Goal: Information Seeking & Learning: Learn about a topic

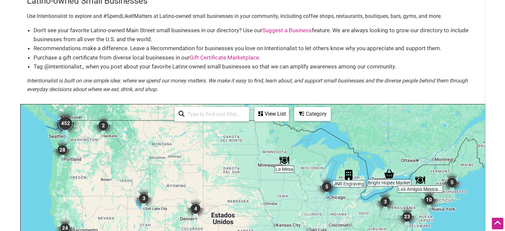
scroll to position [20, 0]
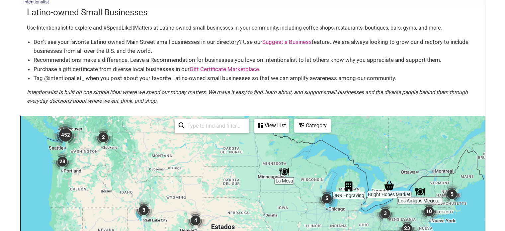
click at [274, 123] on div "View List" at bounding box center [271, 125] width 33 height 13
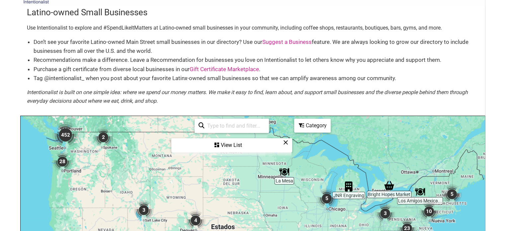
click at [227, 147] on div "View List" at bounding box center [231, 145] width 119 height 13
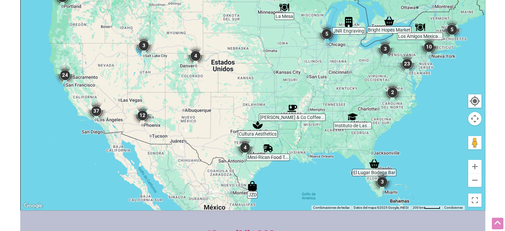
scroll to position [322, 0]
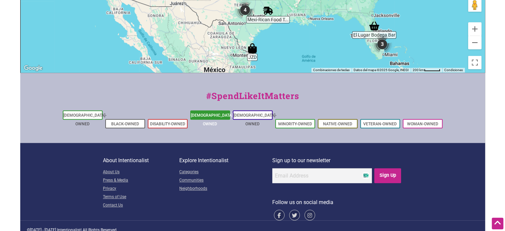
click at [215, 117] on link "[DEMOGRAPHIC_DATA]-Owned" at bounding box center [212, 119] width 43 height 13
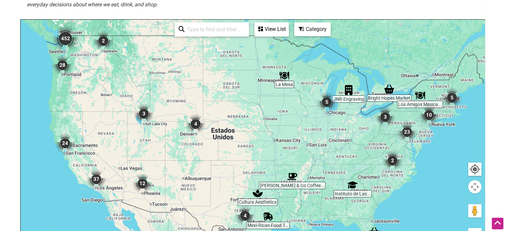
scroll to position [125, 0]
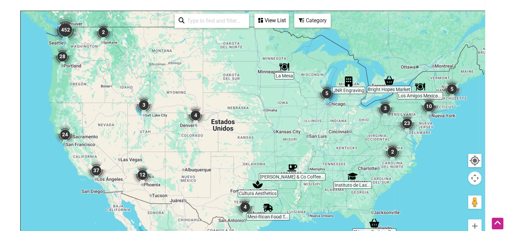
click at [316, 24] on div "Category" at bounding box center [312, 20] width 35 height 13
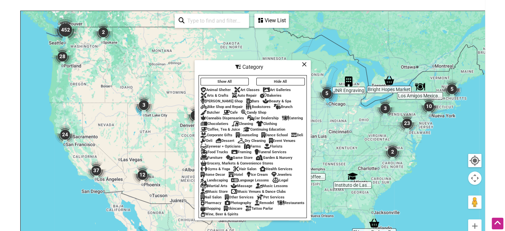
click at [245, 93] on div "Auto Repair" at bounding box center [244, 95] width 25 height 4
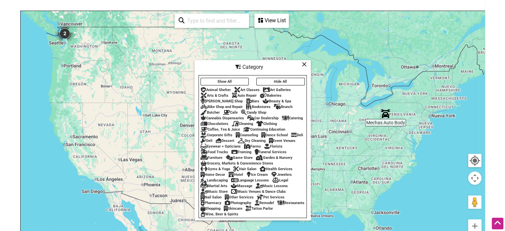
click at [348, 118] on div at bounding box center [253, 140] width 464 height 258
click at [301, 62] on div "Category" at bounding box center [252, 67] width 115 height 13
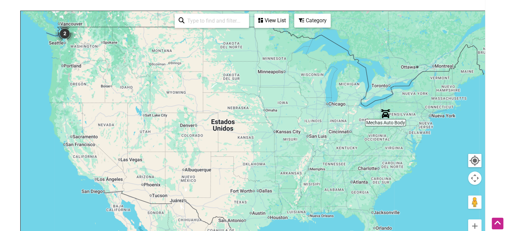
click at [385, 113] on img "Mechas Auto Body" at bounding box center [385, 114] width 10 height 10
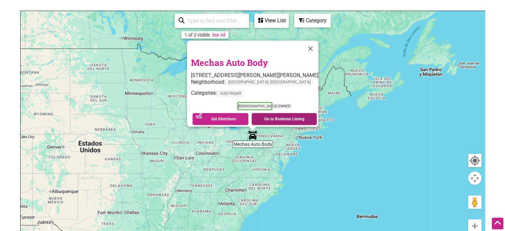
click at [276, 113] on link "Go to Business Listing" at bounding box center [284, 119] width 65 height 12
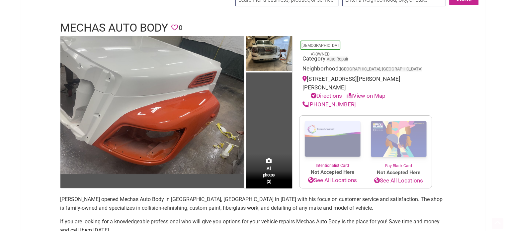
scroll to position [35, 0]
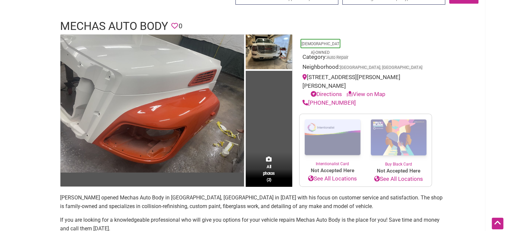
drag, startPoint x: 351, startPoint y: 92, endPoint x: 310, endPoint y: 98, distance: 41.5
click at [310, 99] on div "[PHONE_NUMBER]" at bounding box center [365, 103] width 126 height 9
copy link "[PHONE_NUMBER]"
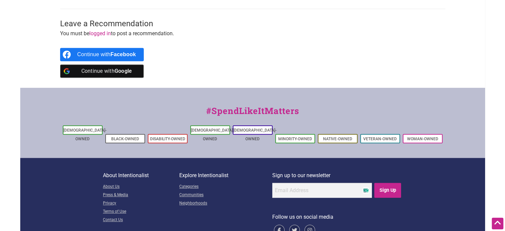
scroll to position [437, 0]
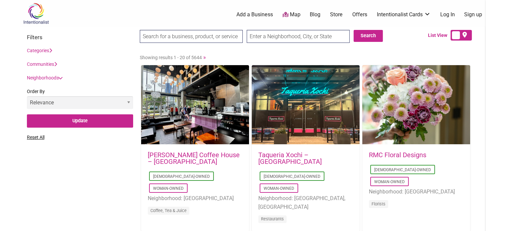
click at [83, 98] on select "Relevance Alphabetical Newest" at bounding box center [80, 102] width 106 height 13
click at [86, 100] on select "Relevance Alphabetical Newest" at bounding box center [80, 102] width 106 height 13
click at [61, 80] on link "Neighborhoods" at bounding box center [44, 77] width 35 height 5
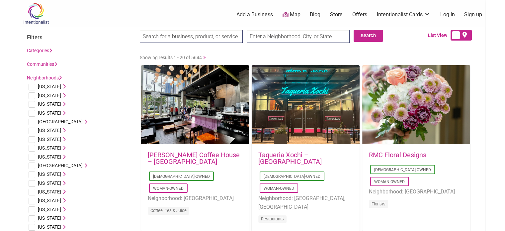
click at [59, 75] on link "Neighborhoods" at bounding box center [44, 77] width 35 height 5
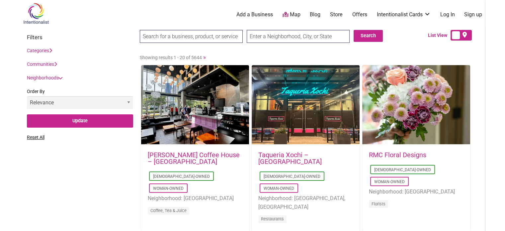
click at [52, 66] on link "Communities" at bounding box center [42, 63] width 30 height 5
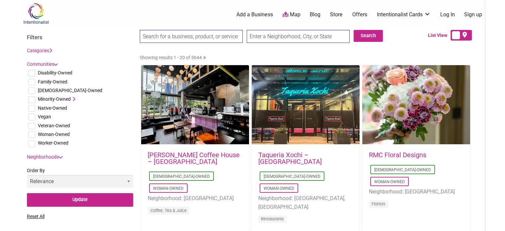
click at [73, 98] on icon at bounding box center [73, 99] width 5 height 5
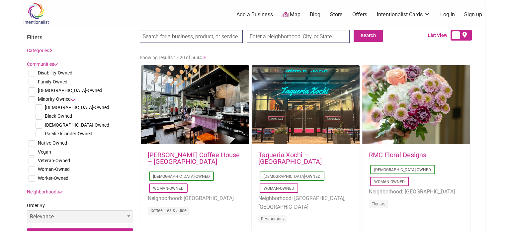
click at [39, 124] on input "checkbox" at bounding box center [39, 125] width 7 height 7
checkbox input "true"
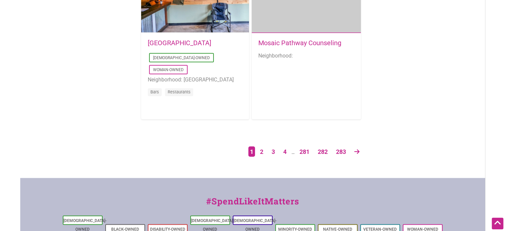
scroll to position [1151, 0]
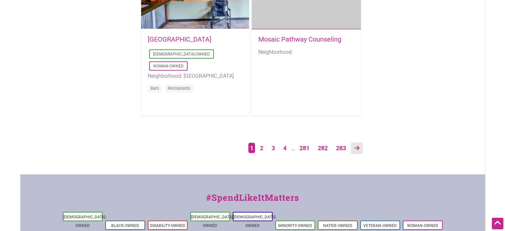
click at [356, 148] on icon at bounding box center [356, 147] width 5 height 6
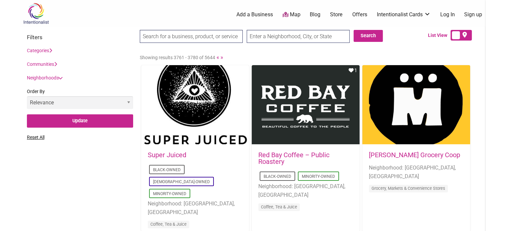
click at [58, 63] on div "Communities Disability-Owned Family-Owned LGBTQ-Owned Minority-Owned Asian-Owne…" at bounding box center [80, 64] width 106 height 8
click at [57, 63] on icon at bounding box center [55, 64] width 3 height 5
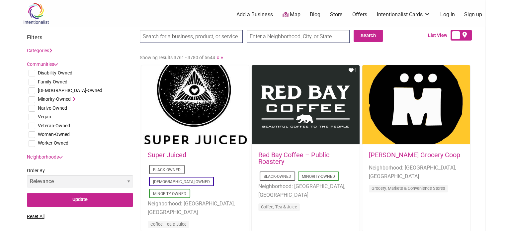
click at [73, 98] on icon at bounding box center [73, 99] width 5 height 5
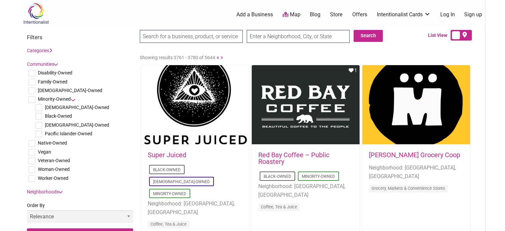
click at [40, 124] on input "checkbox" at bounding box center [39, 125] width 7 height 7
click at [38, 123] on input "checkbox" at bounding box center [39, 125] width 7 height 7
click at [39, 127] on input "checkbox" at bounding box center [39, 125] width 7 height 7
checkbox input "true"
click at [72, 100] on icon at bounding box center [73, 99] width 5 height 5
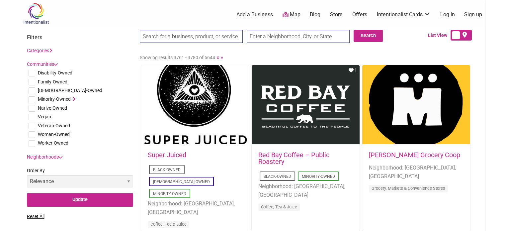
click at [72, 100] on icon at bounding box center [73, 99] width 5 height 5
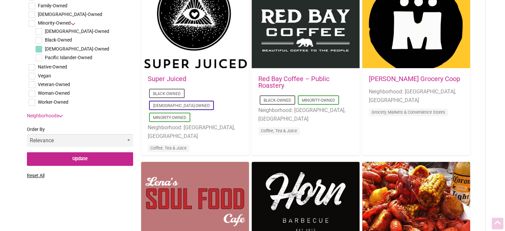
scroll to position [80, 0]
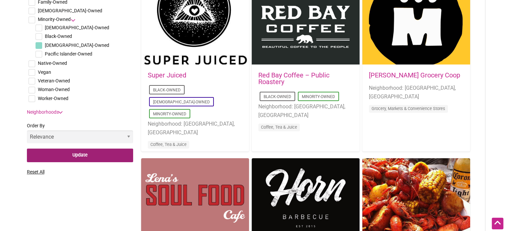
click at [81, 155] on input "Update" at bounding box center [80, 155] width 106 height 14
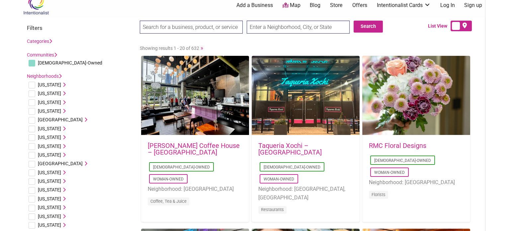
scroll to position [6, 0]
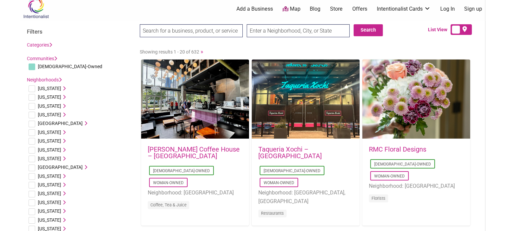
click at [42, 79] on link "Neighborhoods" at bounding box center [44, 79] width 35 height 5
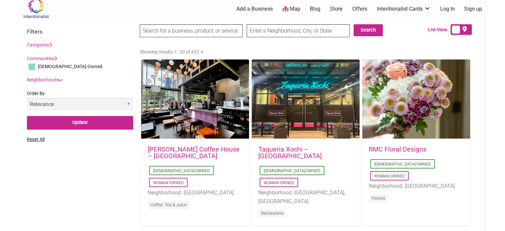
click at [46, 47] on link "Categories" at bounding box center [39, 44] width 25 height 5
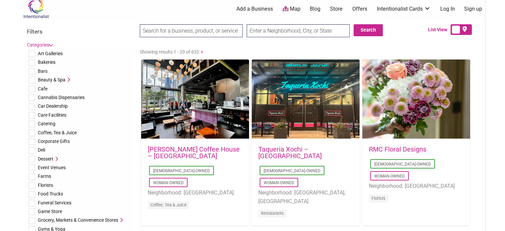
click at [43, 122] on span "Catering" at bounding box center [47, 123] width 18 height 5
click at [34, 122] on input "checkbox" at bounding box center [32, 123] width 7 height 7
checkbox input "true"
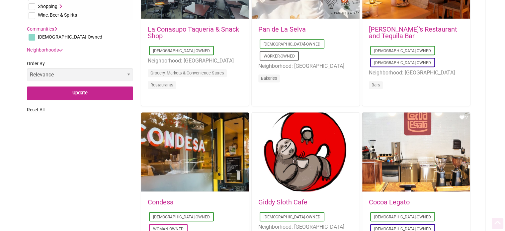
scroll to position [305, 0]
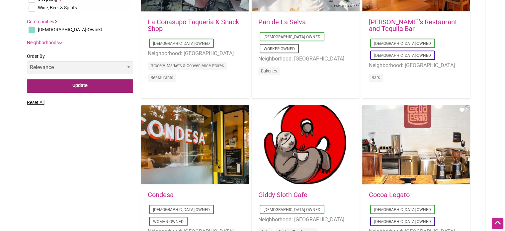
click at [54, 82] on input "Update" at bounding box center [80, 86] width 106 height 14
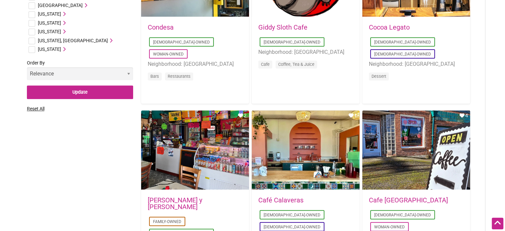
scroll to position [469, 0]
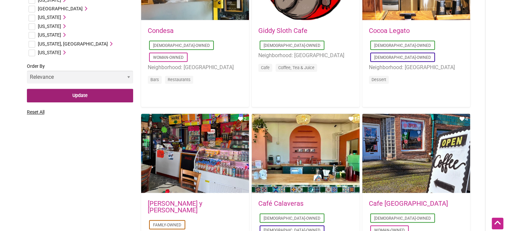
click at [92, 102] on input "Update" at bounding box center [80, 96] width 106 height 14
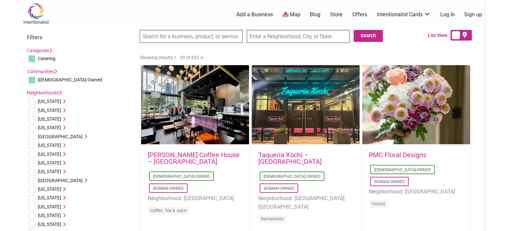
click at [49, 50] on link "Categories" at bounding box center [39, 50] width 25 height 5
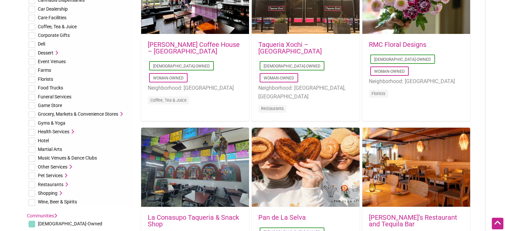
scroll to position [114, 0]
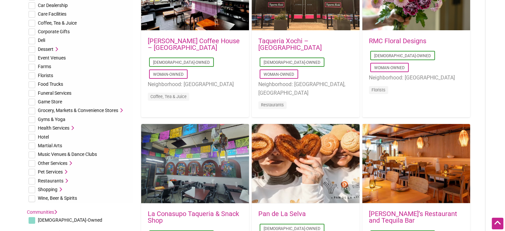
click at [70, 161] on icon at bounding box center [69, 163] width 5 height 5
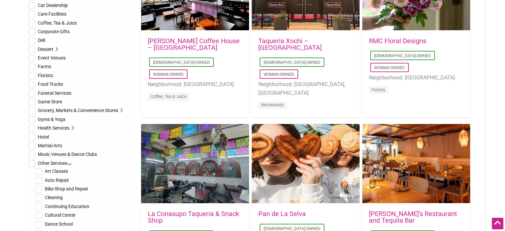
click at [70, 161] on icon at bounding box center [69, 163] width 5 height 5
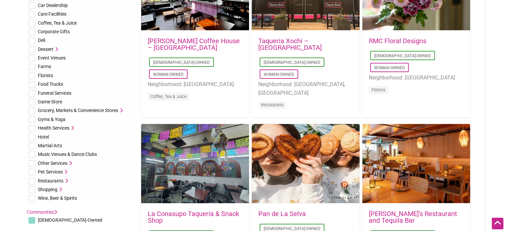
click at [29, 161] on input "checkbox" at bounding box center [32, 163] width 7 height 7
checkbox input "true"
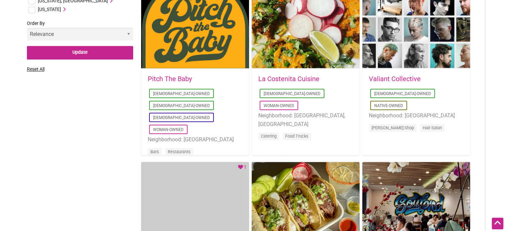
scroll to position [736, 0]
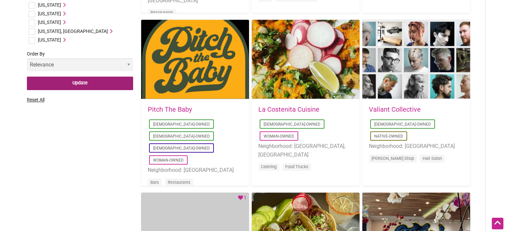
click at [87, 83] on input "Update" at bounding box center [80, 83] width 106 height 14
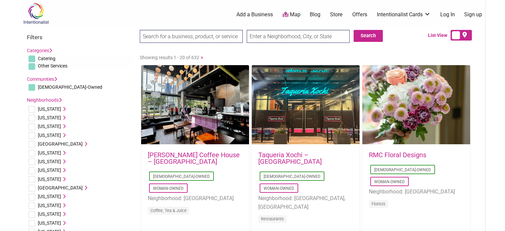
click at [34, 57] on input "checkbox" at bounding box center [32, 58] width 7 height 7
checkbox input "false"
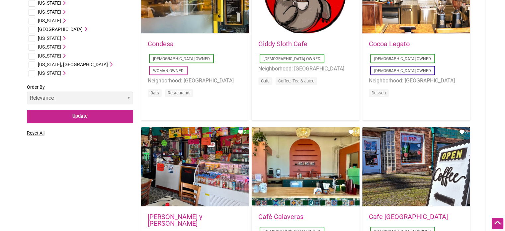
scroll to position [451, 0]
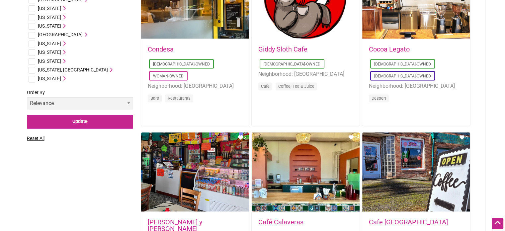
click at [62, 105] on select "Relevance Alphabetical Newest" at bounding box center [80, 103] width 106 height 13
select select "newest"
click at [27, 97] on select "Relevance Alphabetical Newest" at bounding box center [80, 103] width 106 height 13
click at [73, 122] on input "Update" at bounding box center [80, 122] width 106 height 14
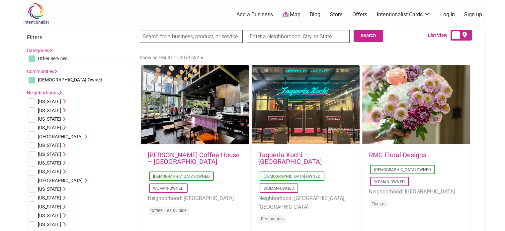
click at [33, 79] on input "checkbox" at bounding box center [32, 80] width 7 height 7
checkbox input "false"
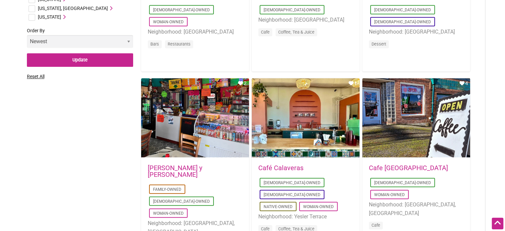
scroll to position [487, 0]
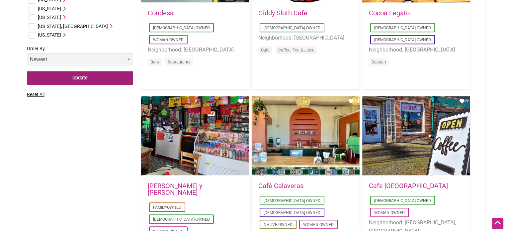
click at [108, 79] on input "Update" at bounding box center [80, 78] width 106 height 14
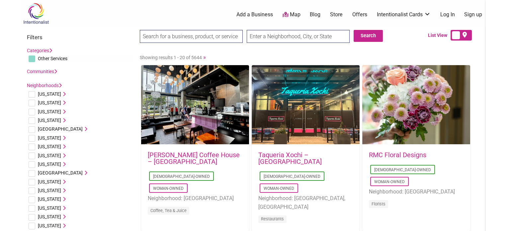
click at [203, 29] on div "Search Search List View" at bounding box center [252, 39] width 465 height 24
click at [204, 34] on input "search" at bounding box center [191, 36] width 103 height 13
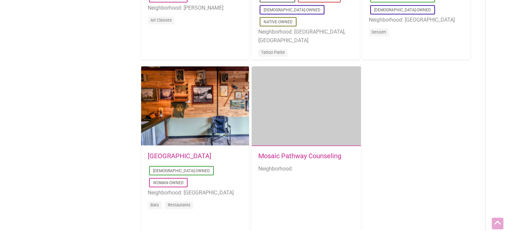
scroll to position [1252, 0]
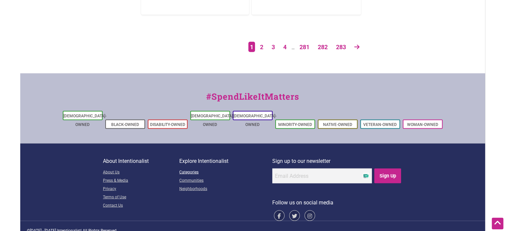
click at [196, 168] on link "Categories" at bounding box center [225, 172] width 93 height 8
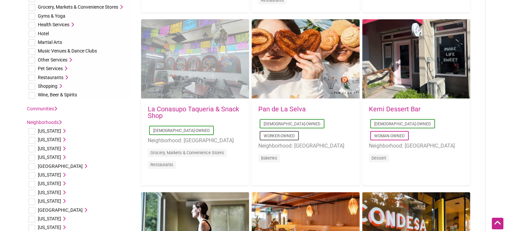
scroll to position [215, 0]
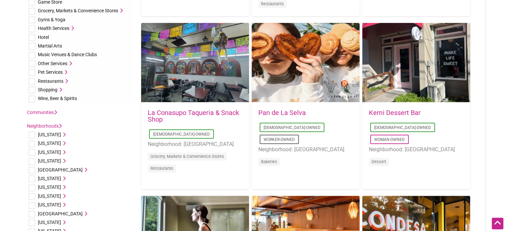
click at [31, 65] on input "checkbox" at bounding box center [32, 63] width 7 height 7
checkbox input "true"
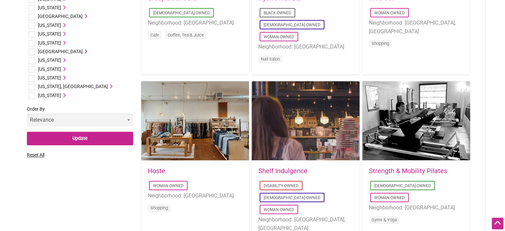
scroll to position [676, 0]
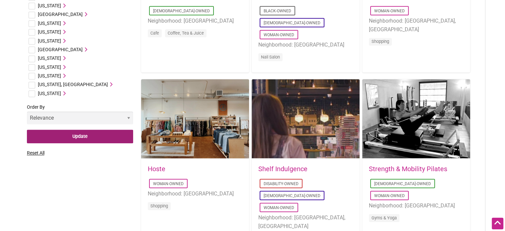
click at [105, 136] on input "Update" at bounding box center [80, 136] width 106 height 14
